Goal: Find specific page/section: Find specific page/section

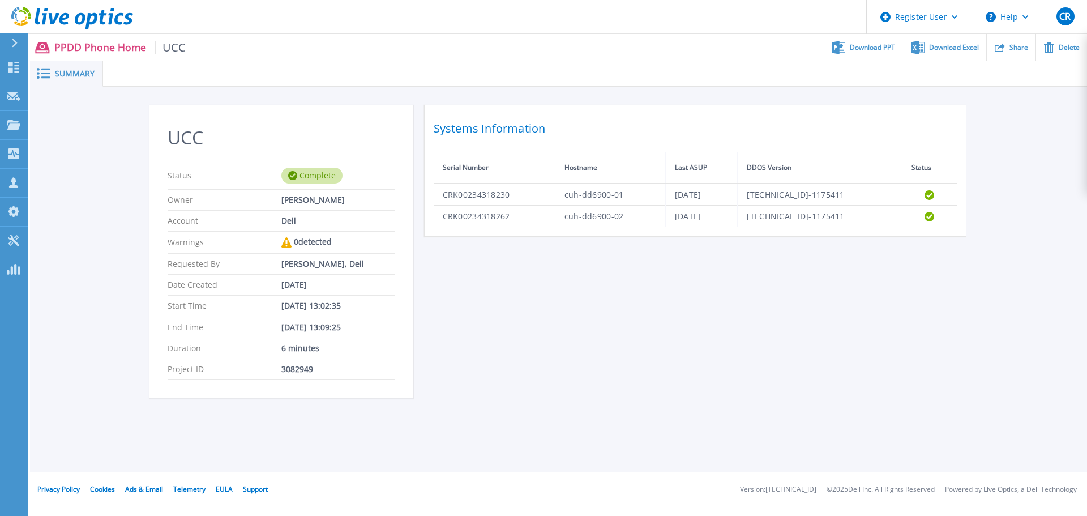
click at [55, 14] on icon at bounding box center [72, 18] width 122 height 23
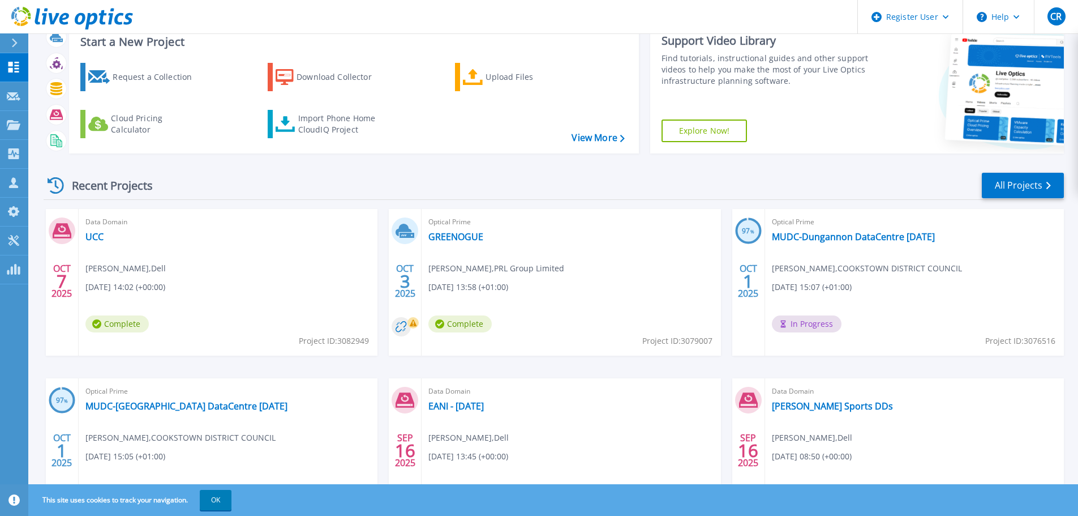
scroll to position [57, 0]
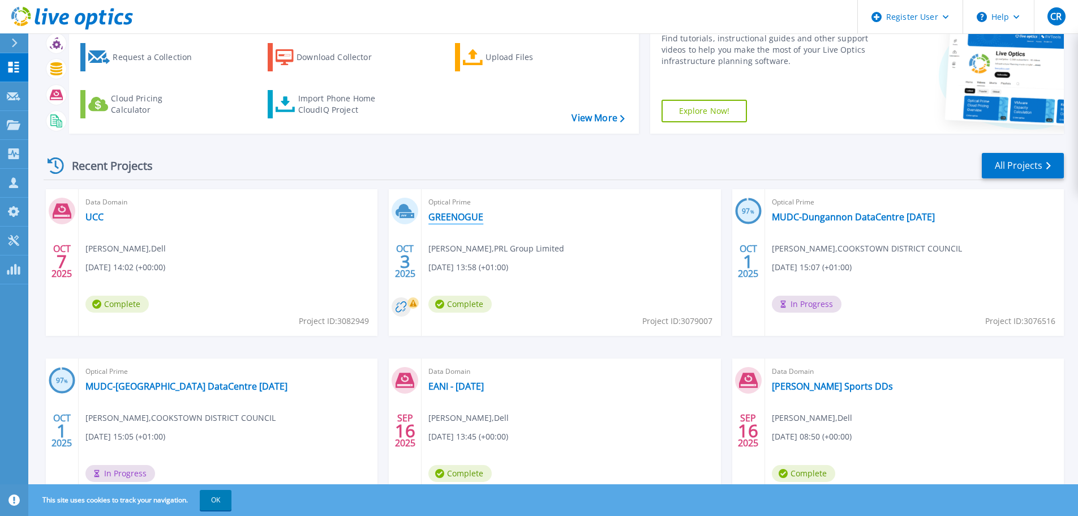
click at [463, 212] on link "GREENOGUE" at bounding box center [455, 216] width 55 height 11
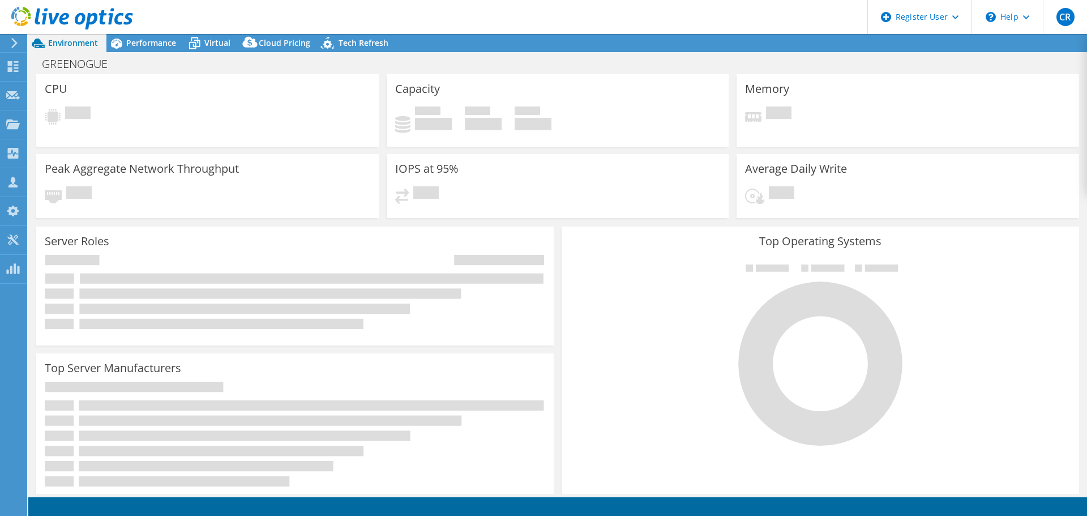
select select "USD"
